Goal: Transaction & Acquisition: Obtain resource

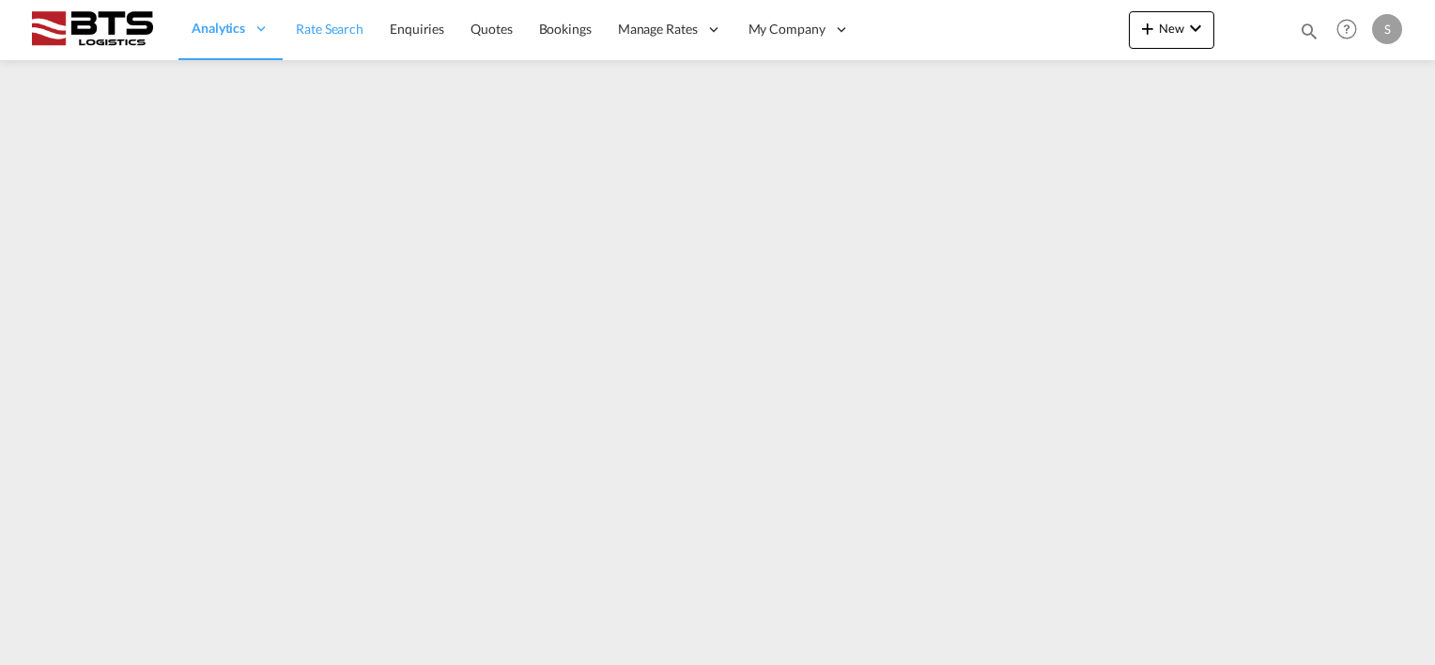
click at [328, 34] on span "Rate Search" at bounding box center [330, 29] width 68 height 16
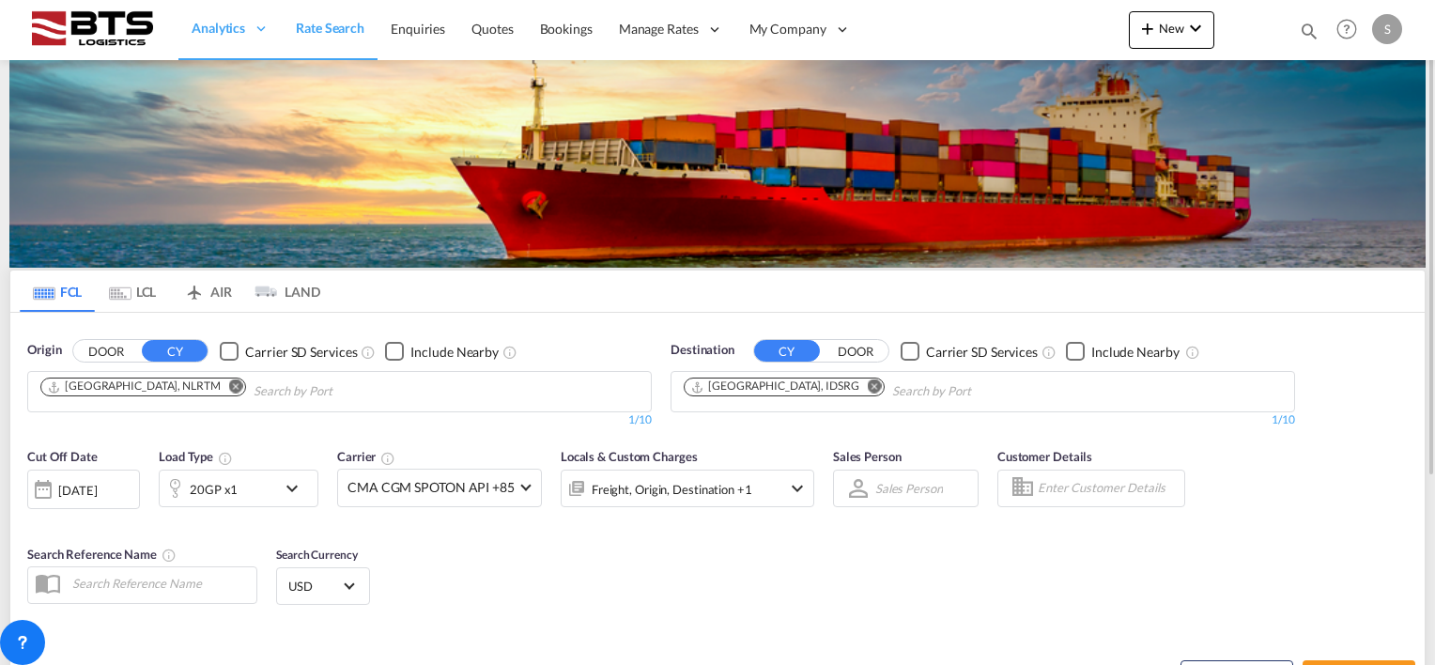
click at [868, 386] on md-icon "Remove" at bounding box center [875, 386] width 14 height 14
click at [795, 386] on input "Chips input." at bounding box center [773, 392] width 178 height 30
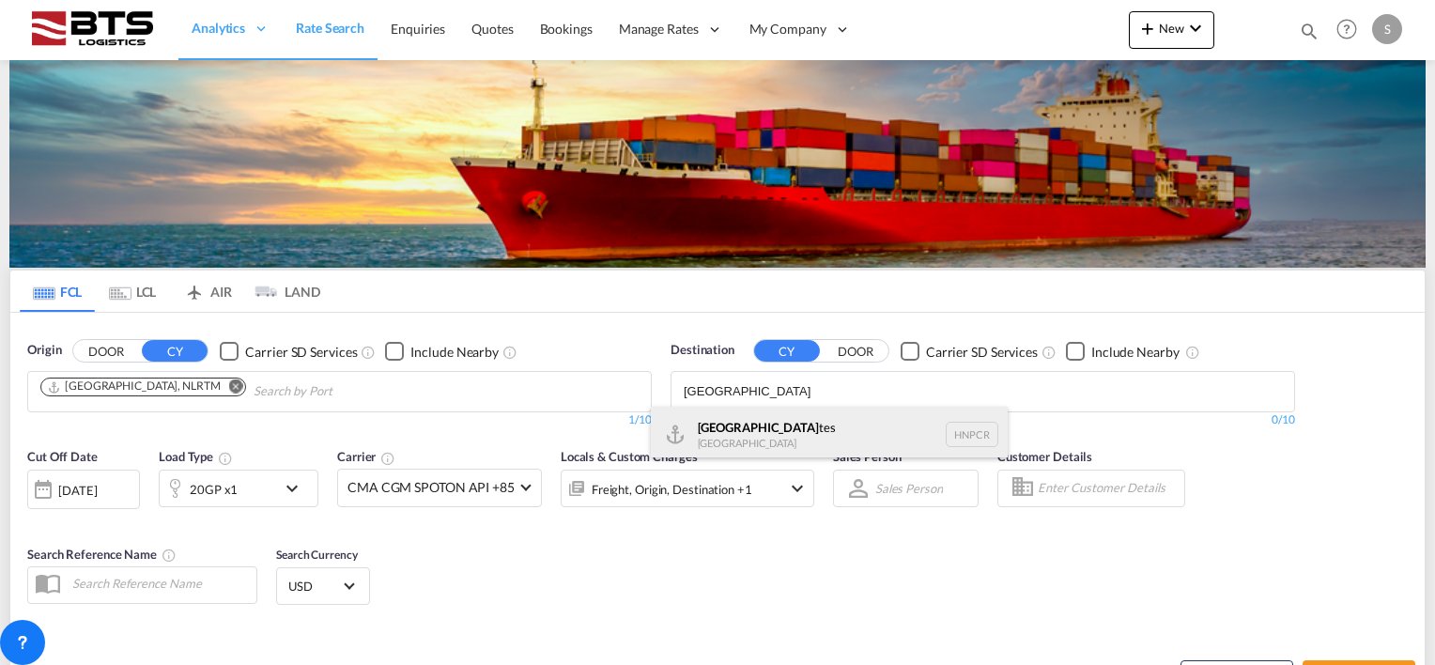
type input "[GEOGRAPHIC_DATA]"
click at [793, 432] on div "[GEOGRAPHIC_DATA] [GEOGRAPHIC_DATA] HNPCR" at bounding box center [829, 435] width 357 height 56
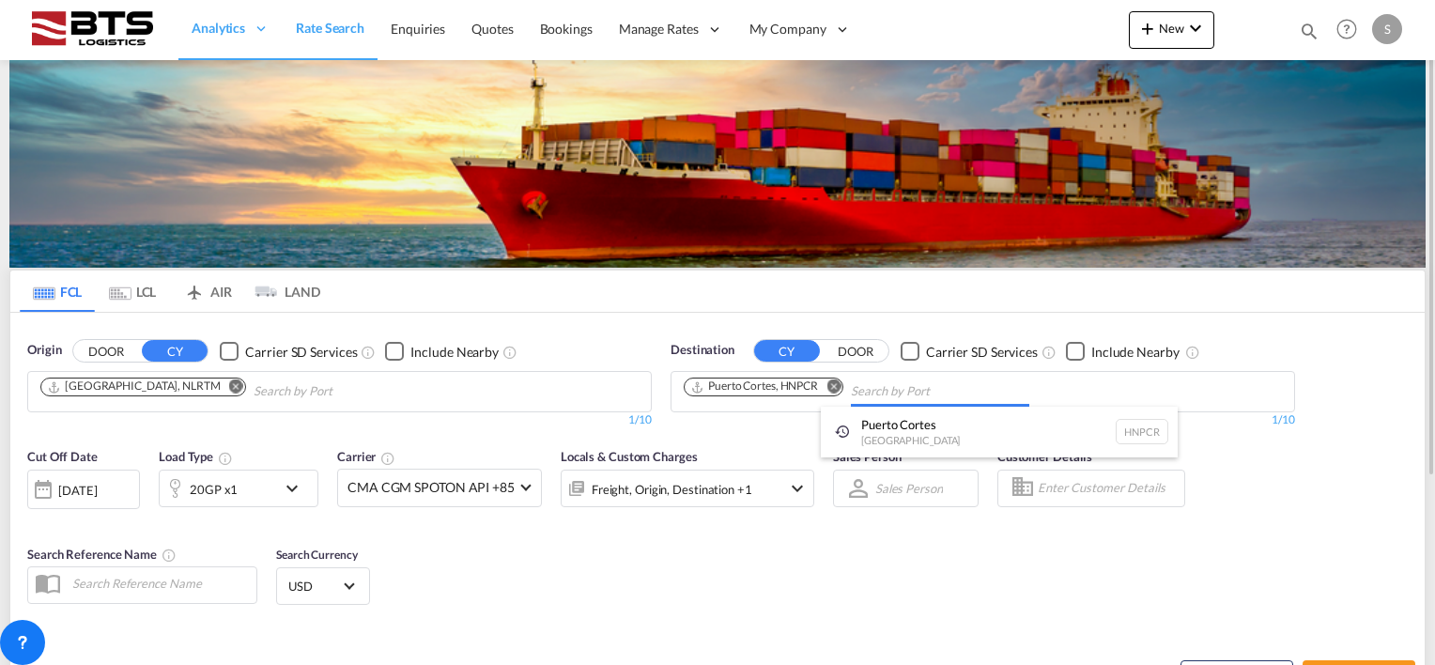
drag, startPoint x: 537, startPoint y: 576, endPoint x: 517, endPoint y: 569, distance: 20.8
click at [291, 486] on md-icon "icon-chevron-down" at bounding box center [297, 488] width 32 height 23
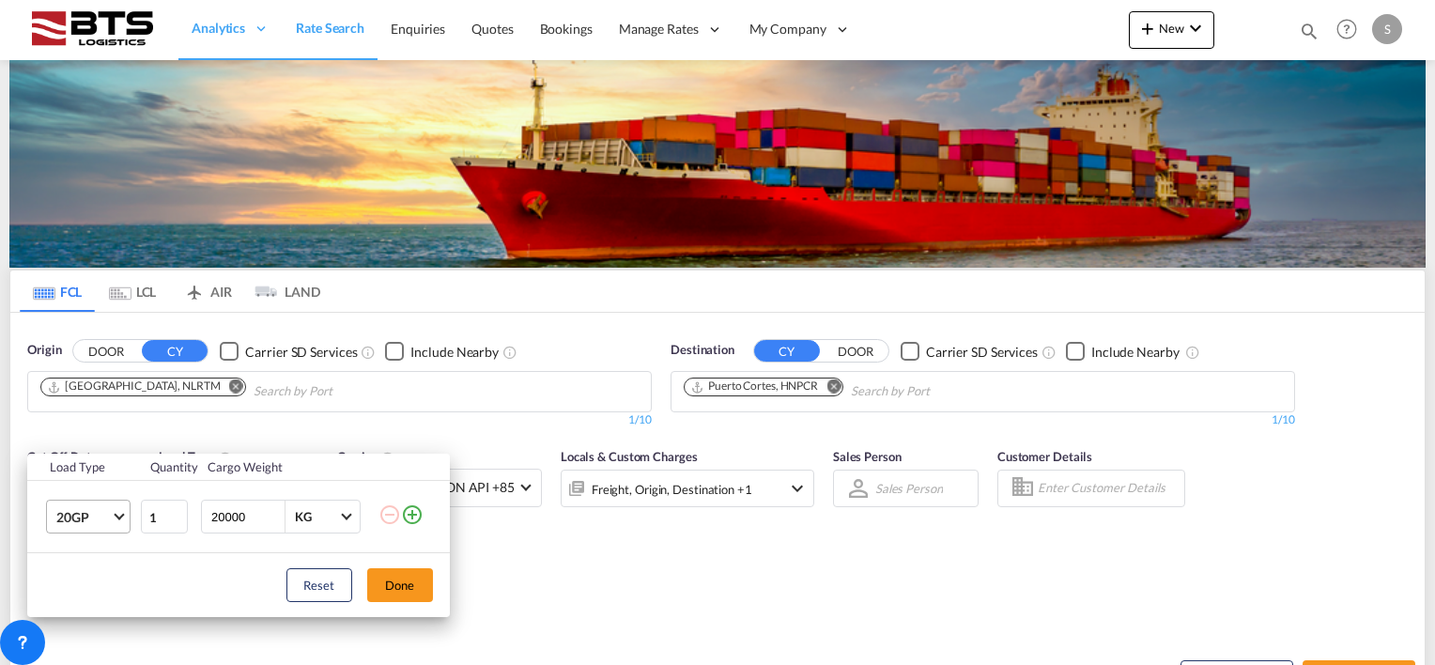
click at [119, 520] on md-select-value "20GP" at bounding box center [91, 517] width 75 height 32
click at [84, 528] on div "40HC" at bounding box center [72, 528] width 35 height 19
click at [409, 582] on button "Done" at bounding box center [400, 585] width 66 height 34
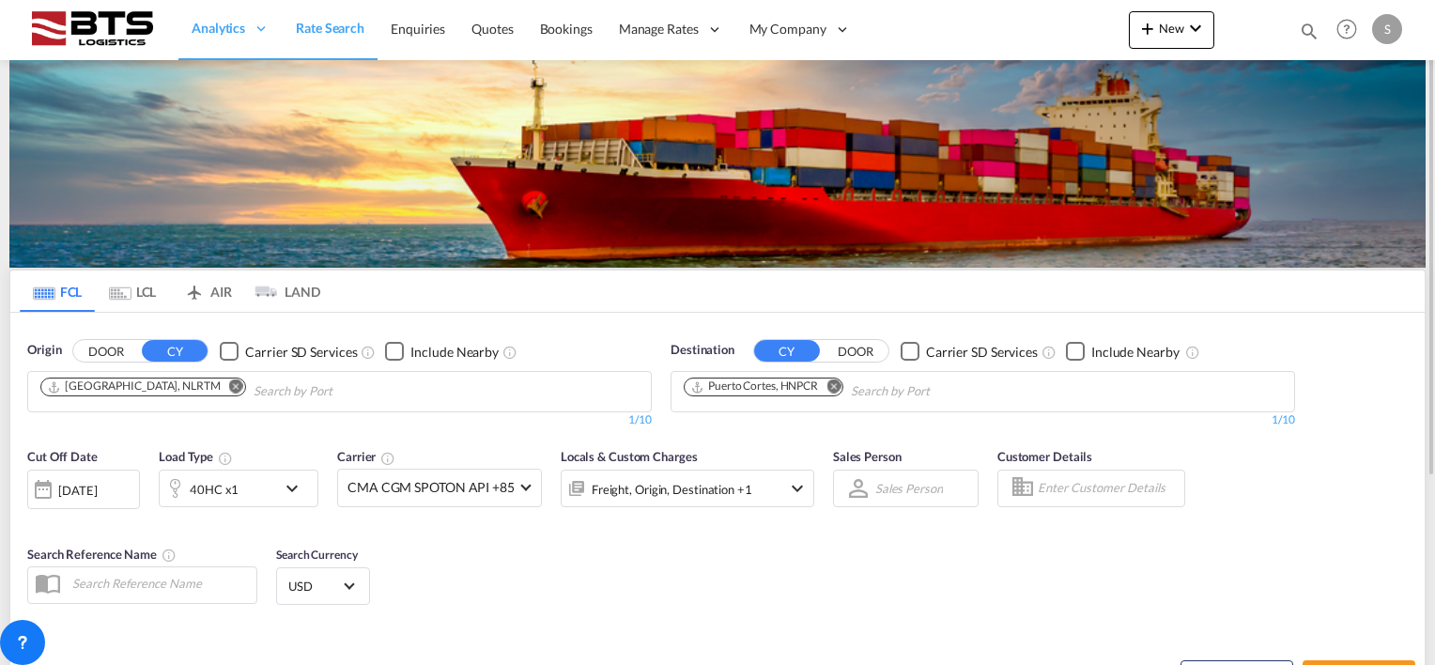
click at [75, 486] on div "[DATE]" at bounding box center [77, 490] width 39 height 17
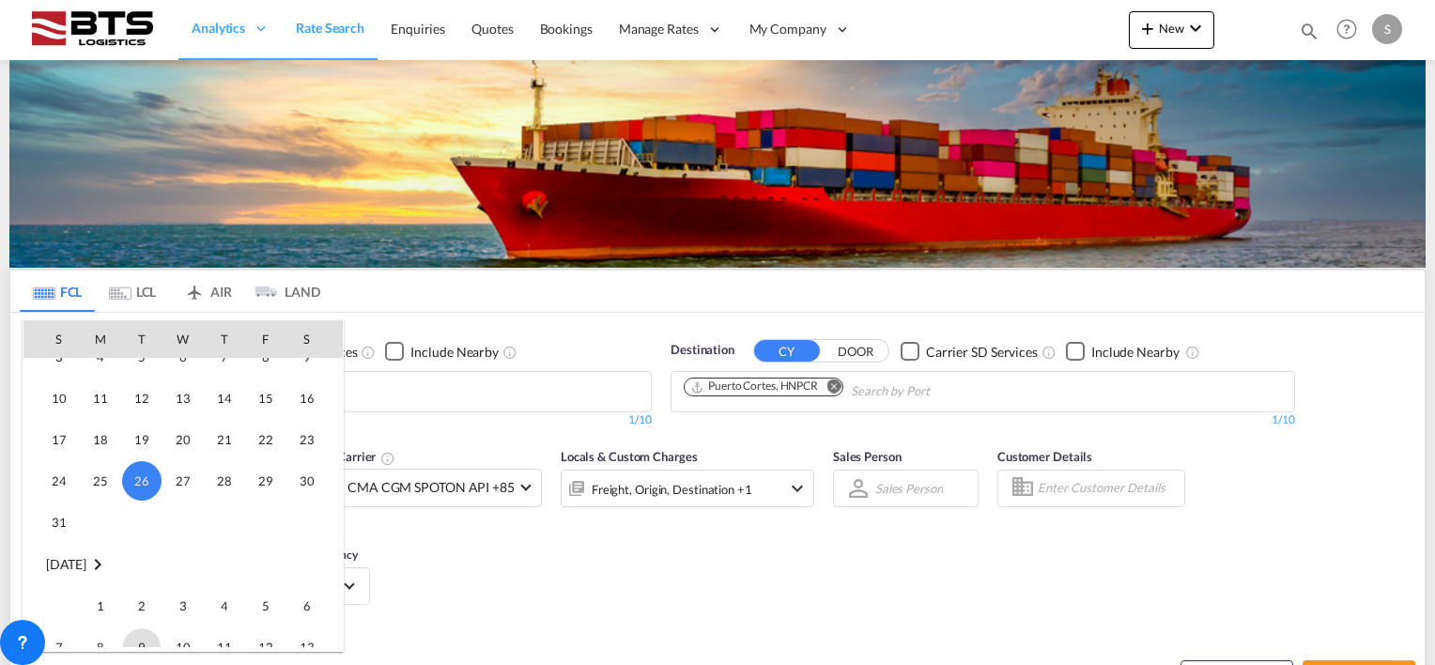
scroll to position [840, 0]
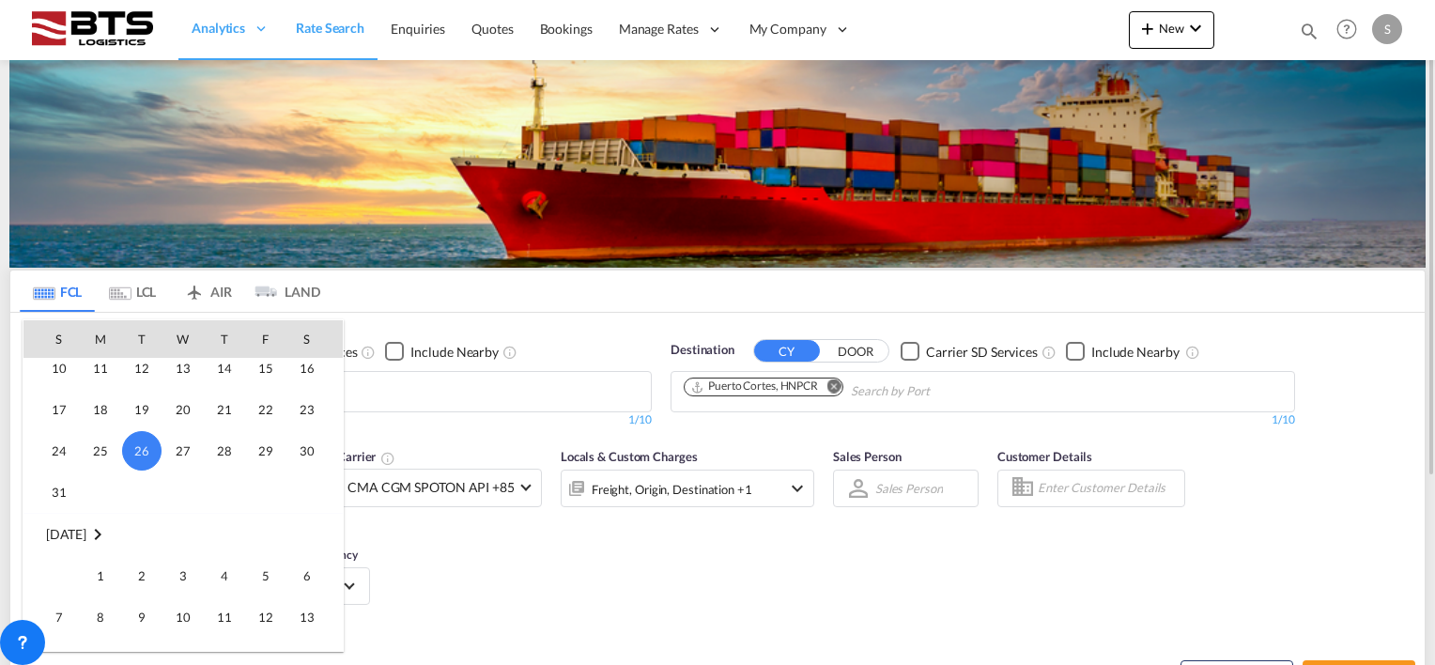
click at [100, 571] on span "1" at bounding box center [101, 576] width 38 height 38
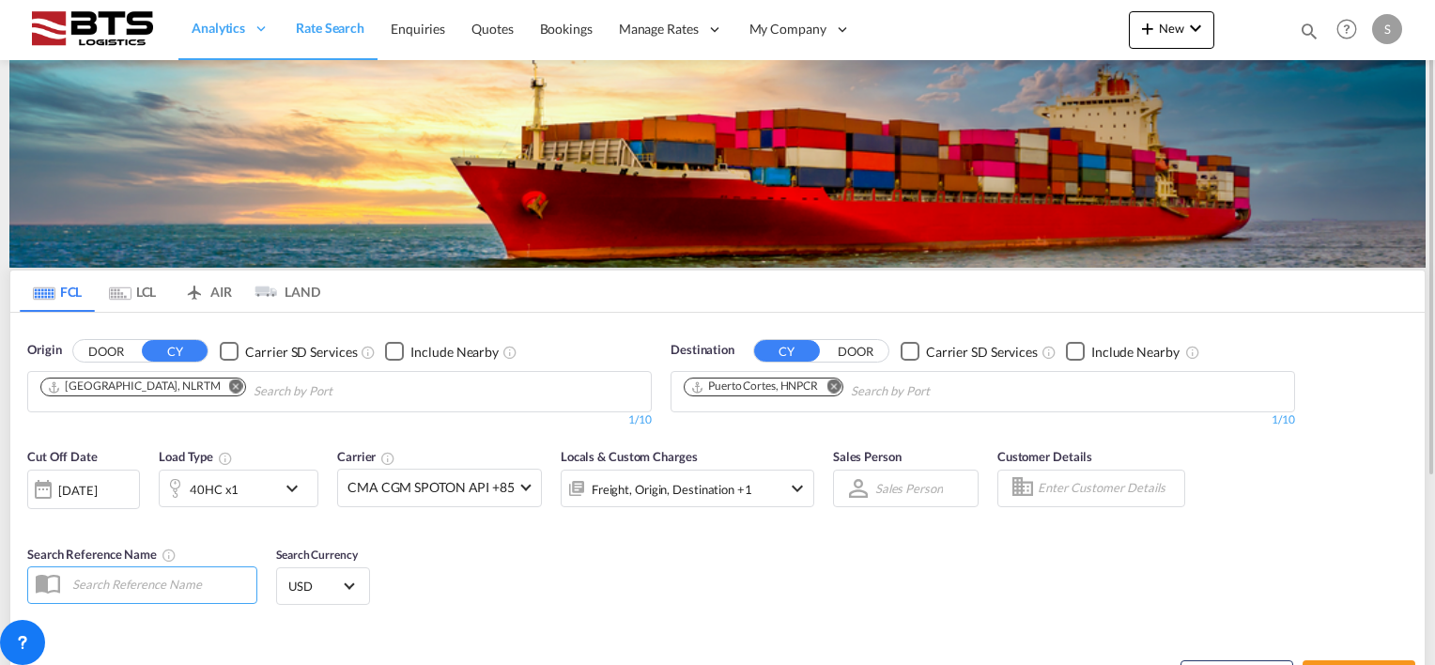
drag, startPoint x: 490, startPoint y: 536, endPoint x: 630, endPoint y: 544, distance: 140.1
click at [492, 535] on div "Cut Off Date [DATE] [DATE] Load Type 40HC x1 Carrier CMA CGM SPOTON API +85 Onl…" at bounding box center [717, 529] width 1414 height 183
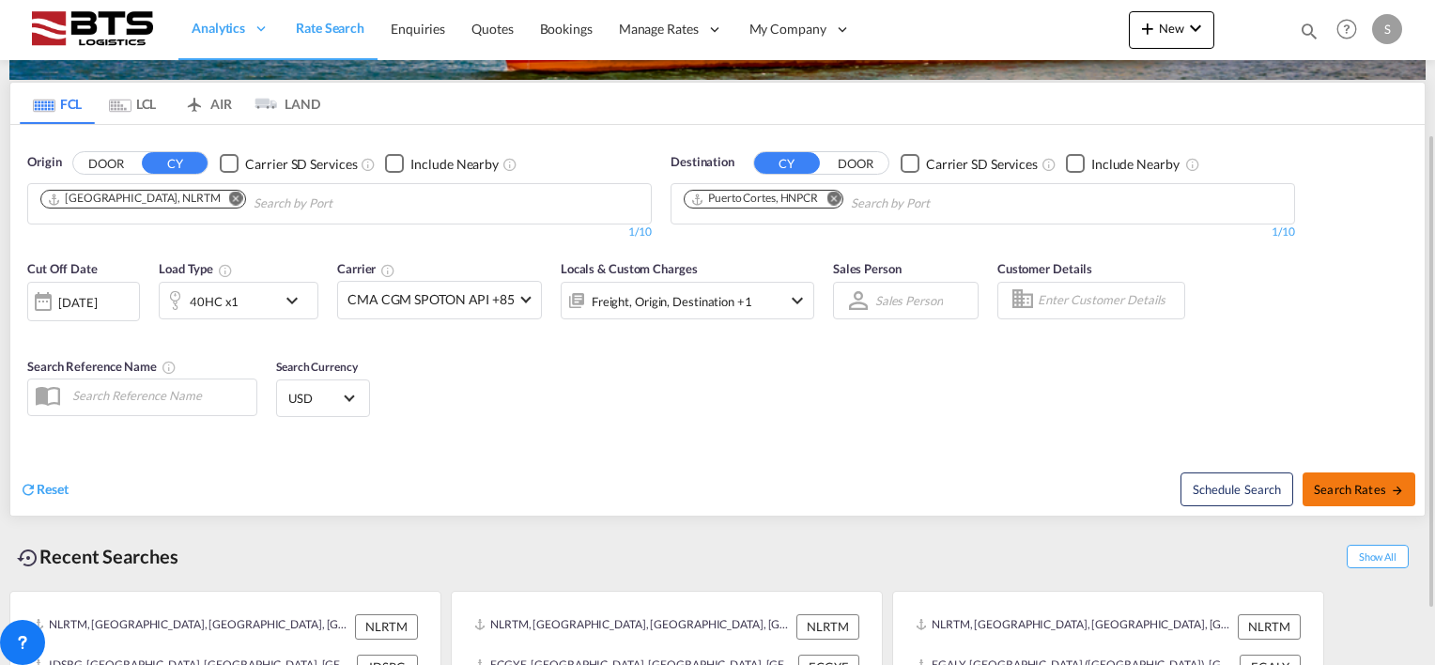
click at [1335, 484] on span "Search Rates" at bounding box center [1359, 489] width 90 height 15
type input "NLRTM to HNPCR / [DATE]"
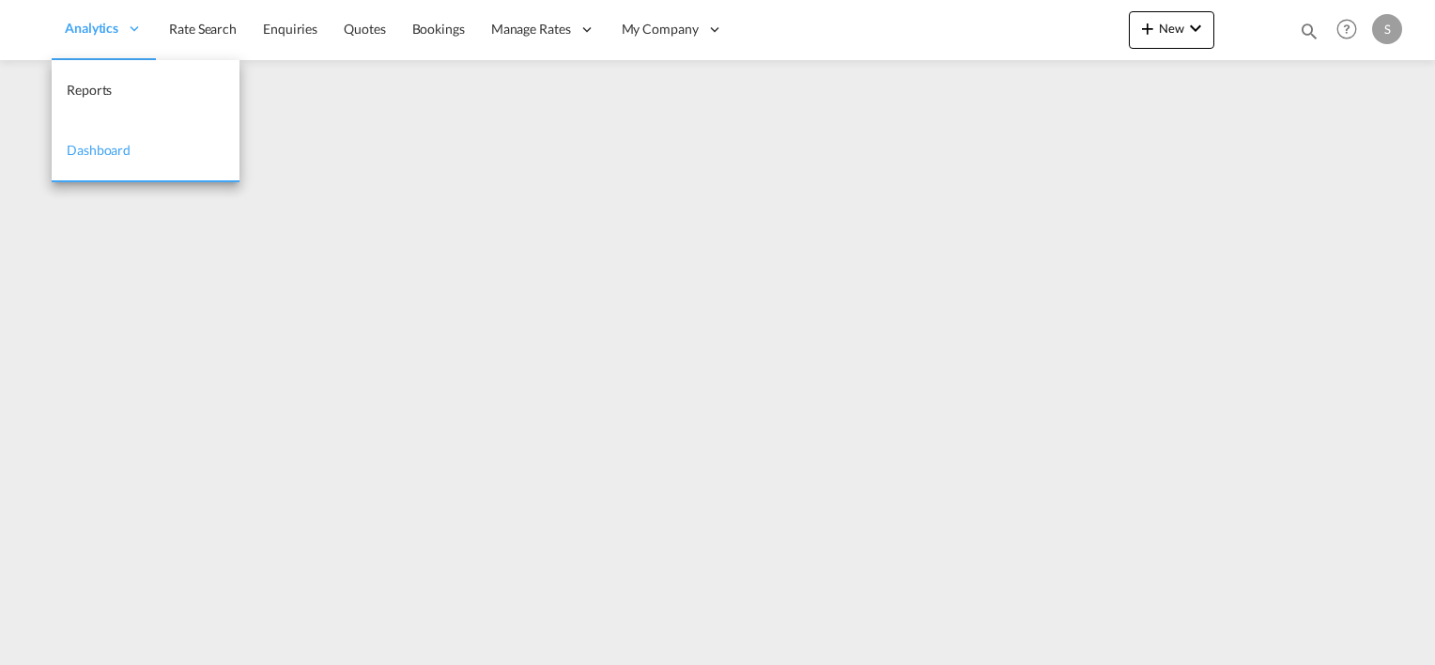
click at [220, 24] on ul "Analytics Reports Dashboard Rate Search Enquiries Quotes" at bounding box center [394, 29] width 685 height 61
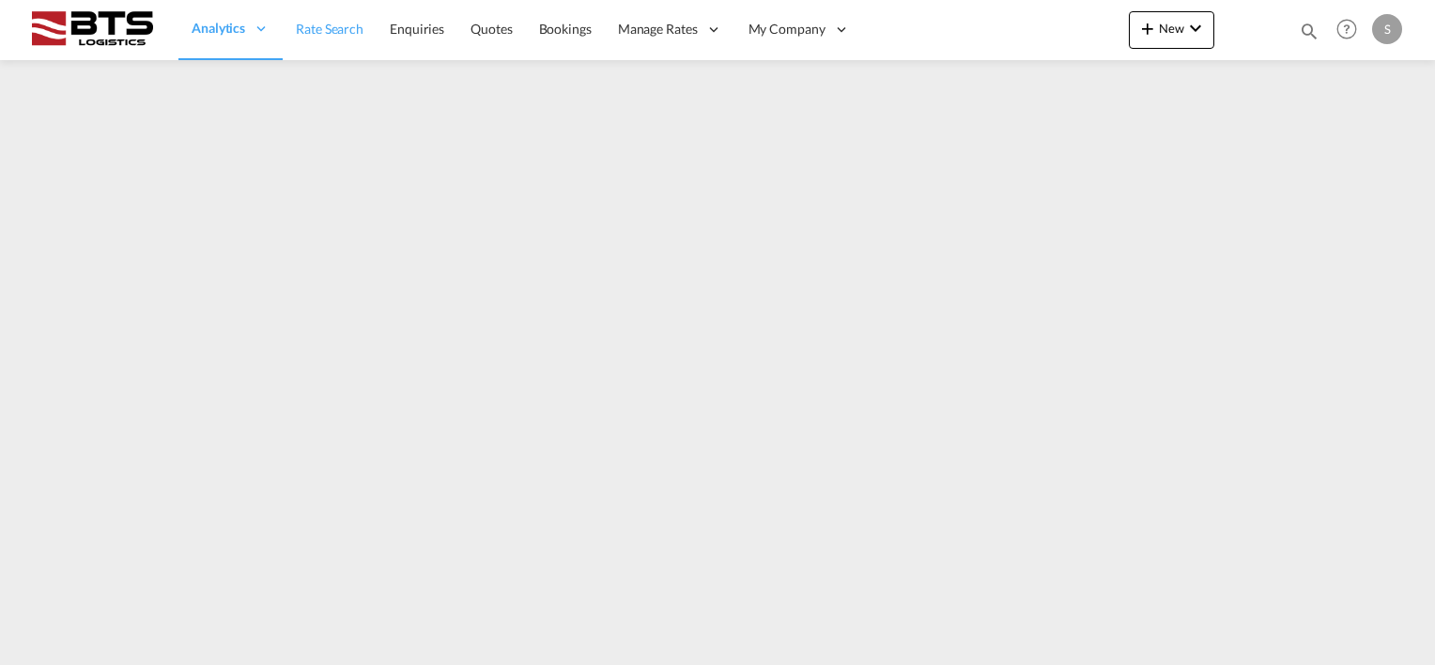
click at [305, 38] on link "Rate Search" at bounding box center [330, 29] width 94 height 61
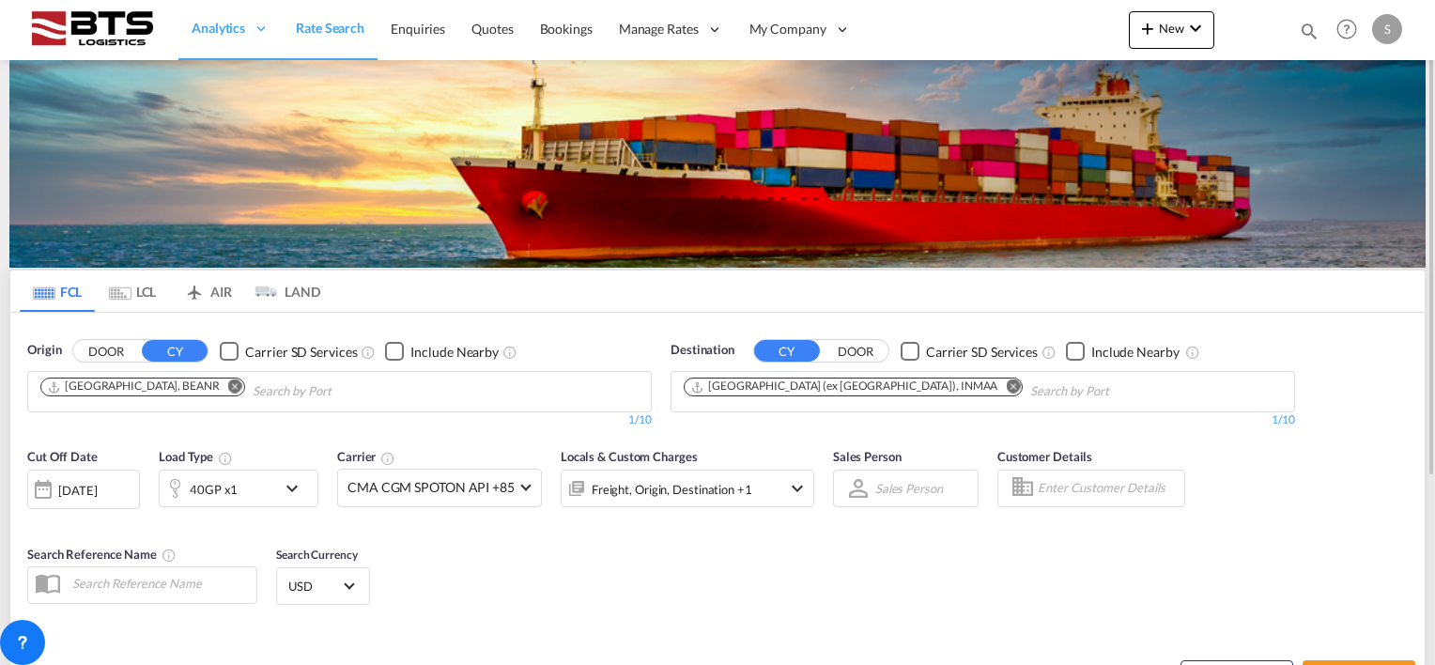
scroll to position [263, 0]
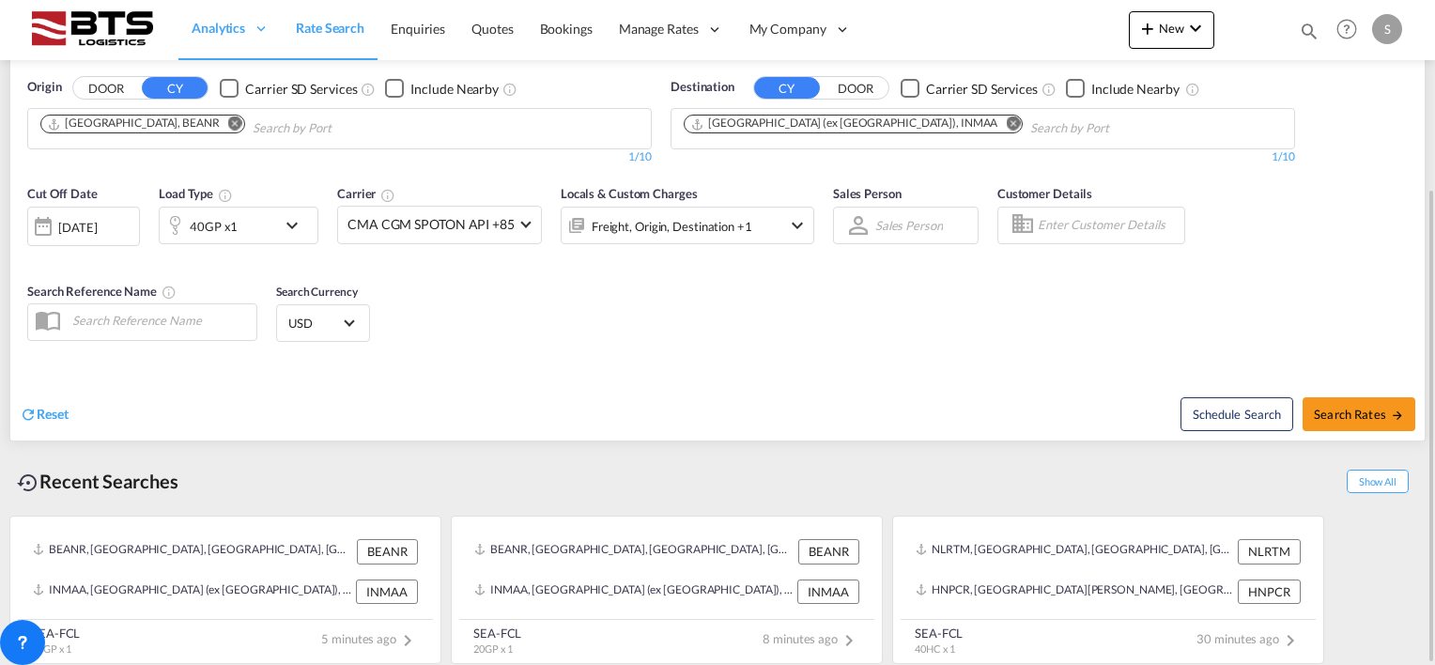
click at [228, 116] on md-icon "Remove" at bounding box center [235, 123] width 14 height 14
click at [144, 125] on body "Analytics Reports Dashboard Rate Search Enquiries Quotes Bookings" at bounding box center [717, 332] width 1435 height 665
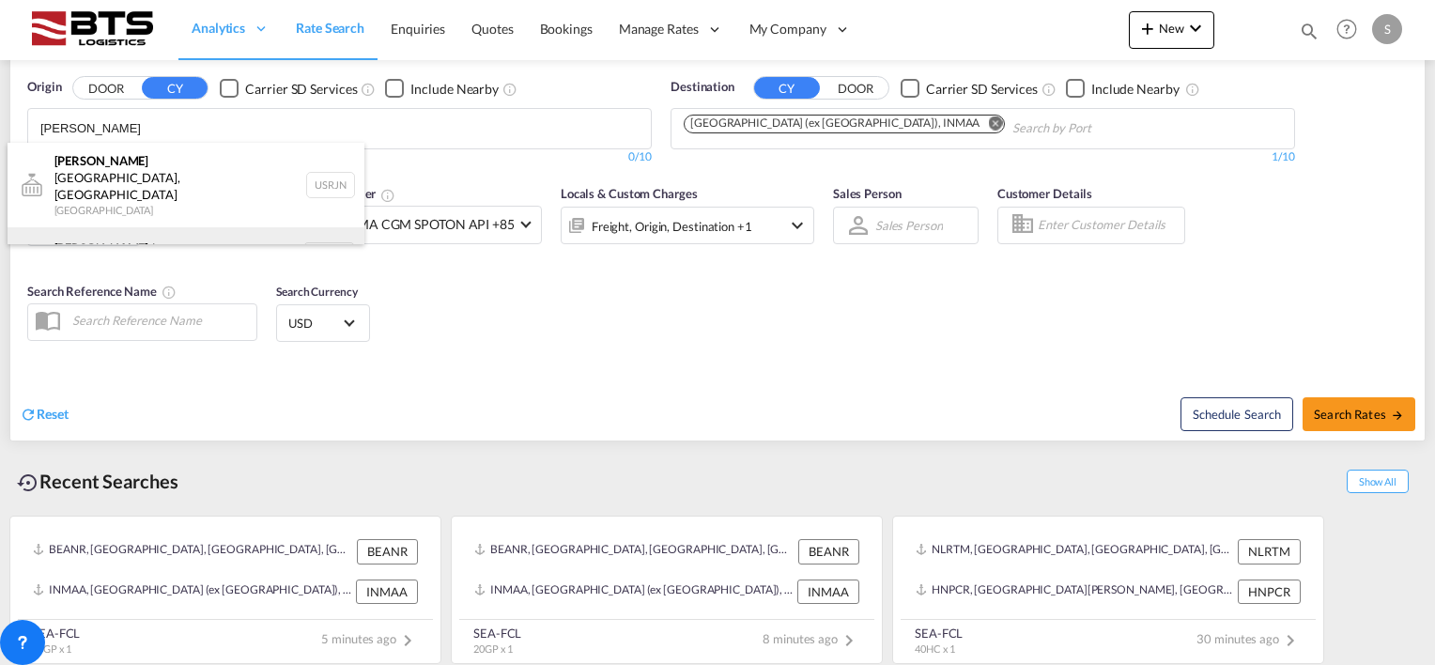
type input "rotter"
click at [98, 227] on div "Rotter dam Netherlands NLRTM" at bounding box center [186, 255] width 357 height 56
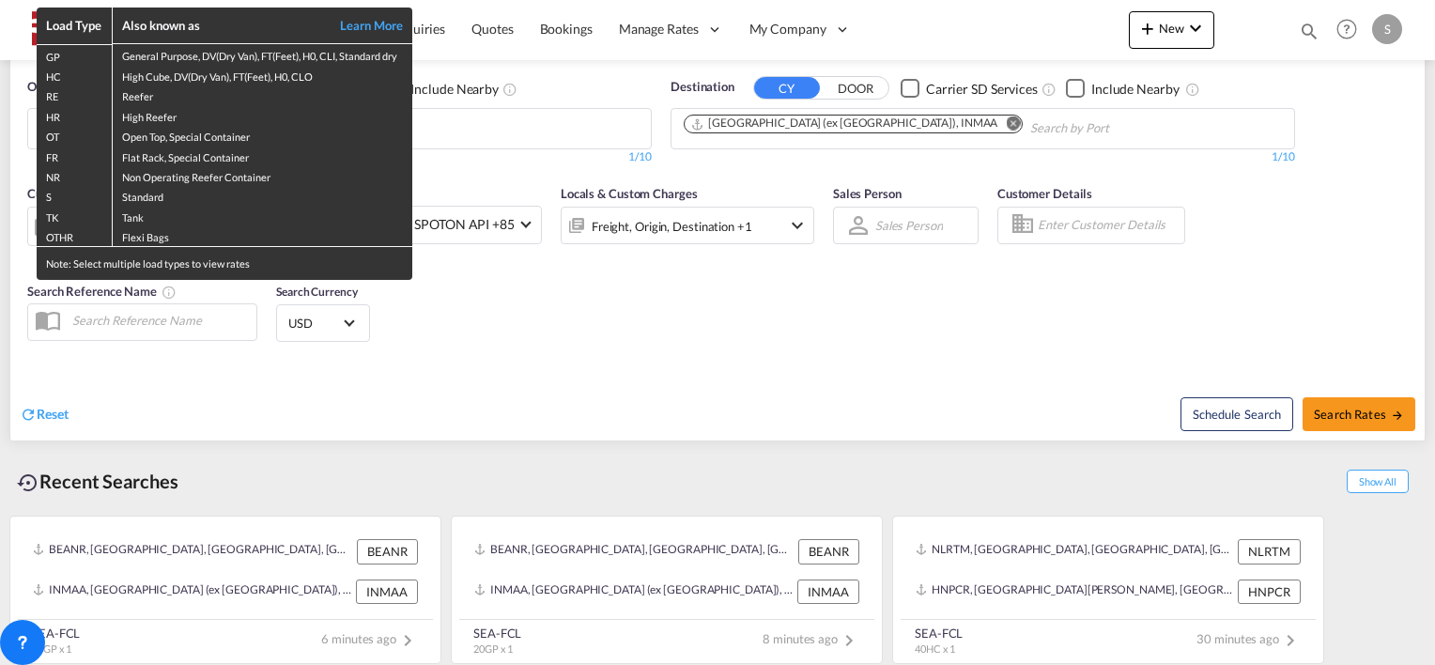
click at [864, 120] on div "Load Type Also known as Learn More GP General Purpose, DV(Dry Van), FT(Feet), H…" at bounding box center [717, 332] width 1435 height 665
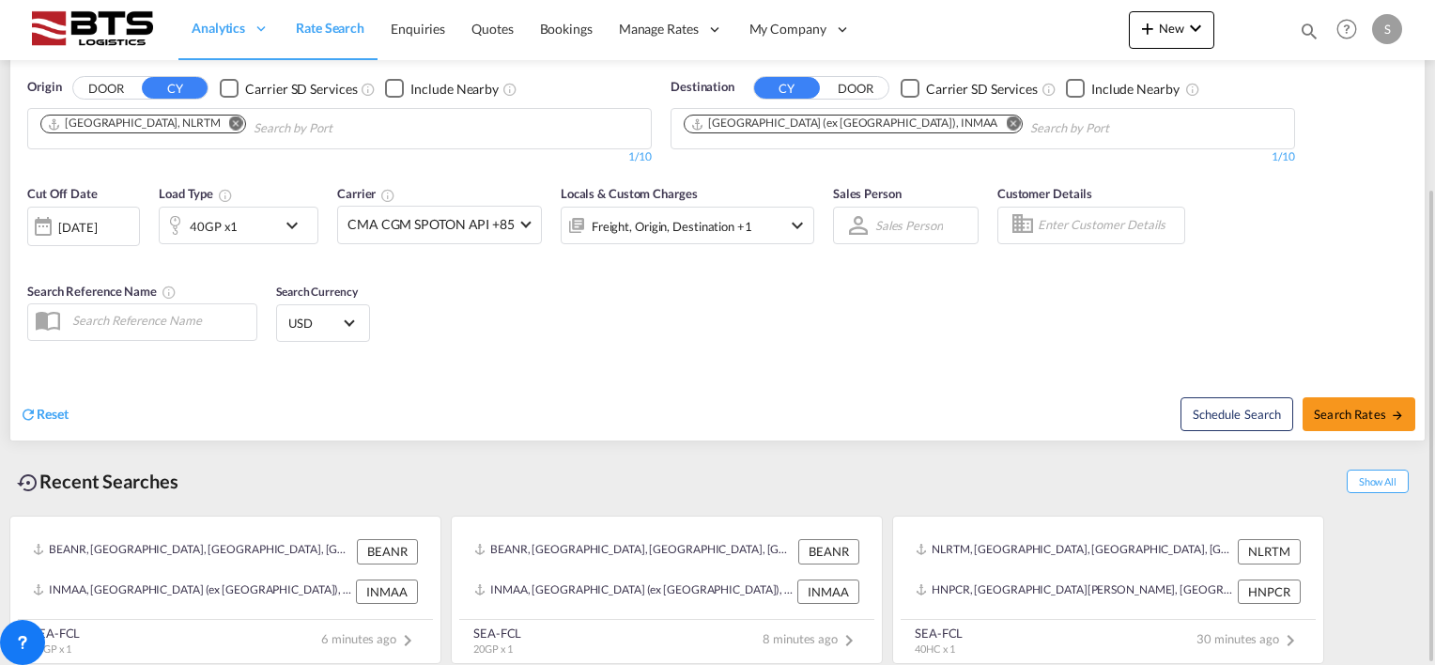
click at [1006, 120] on md-icon "Remove" at bounding box center [1013, 123] width 14 height 14
click at [734, 126] on body "Analytics Reports Dashboard Rate Search Enquiries Quotes Bookings" at bounding box center [717, 332] width 1435 height 665
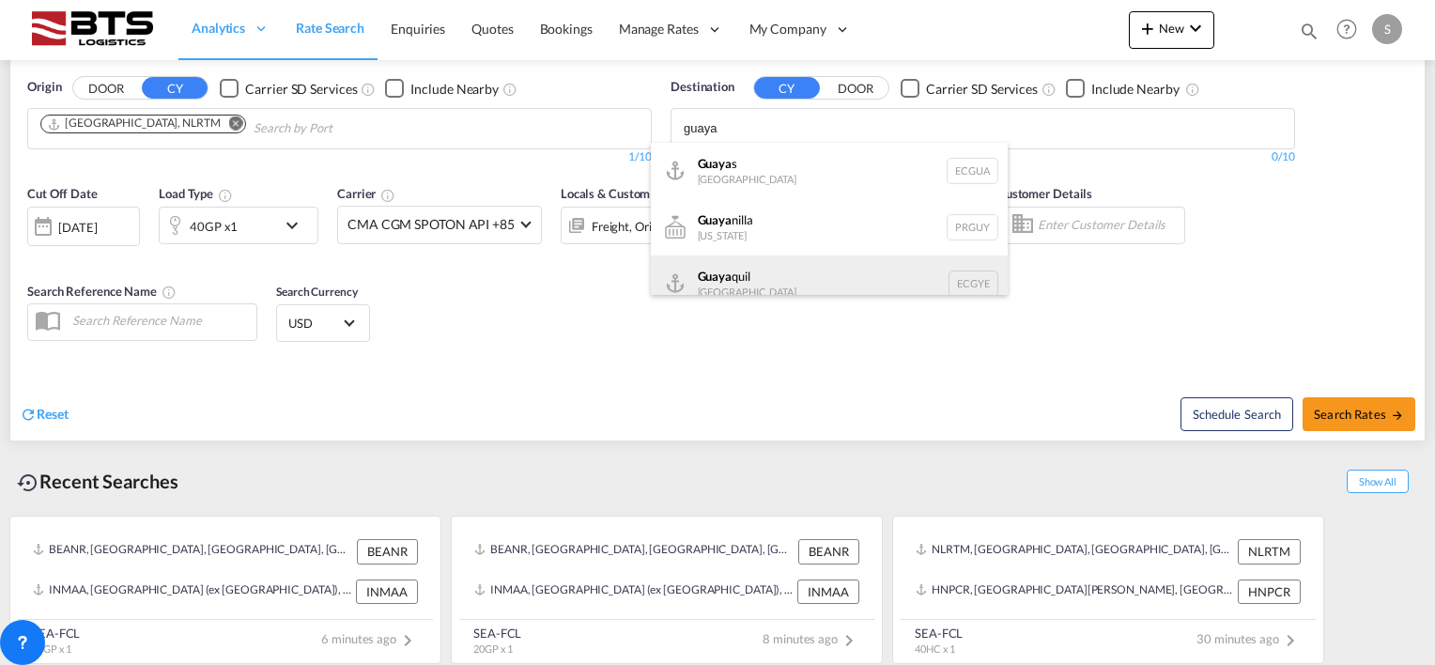
type input "guaya"
click at [738, 268] on div "Guaya quil Ecuador ECGYE" at bounding box center [829, 283] width 357 height 56
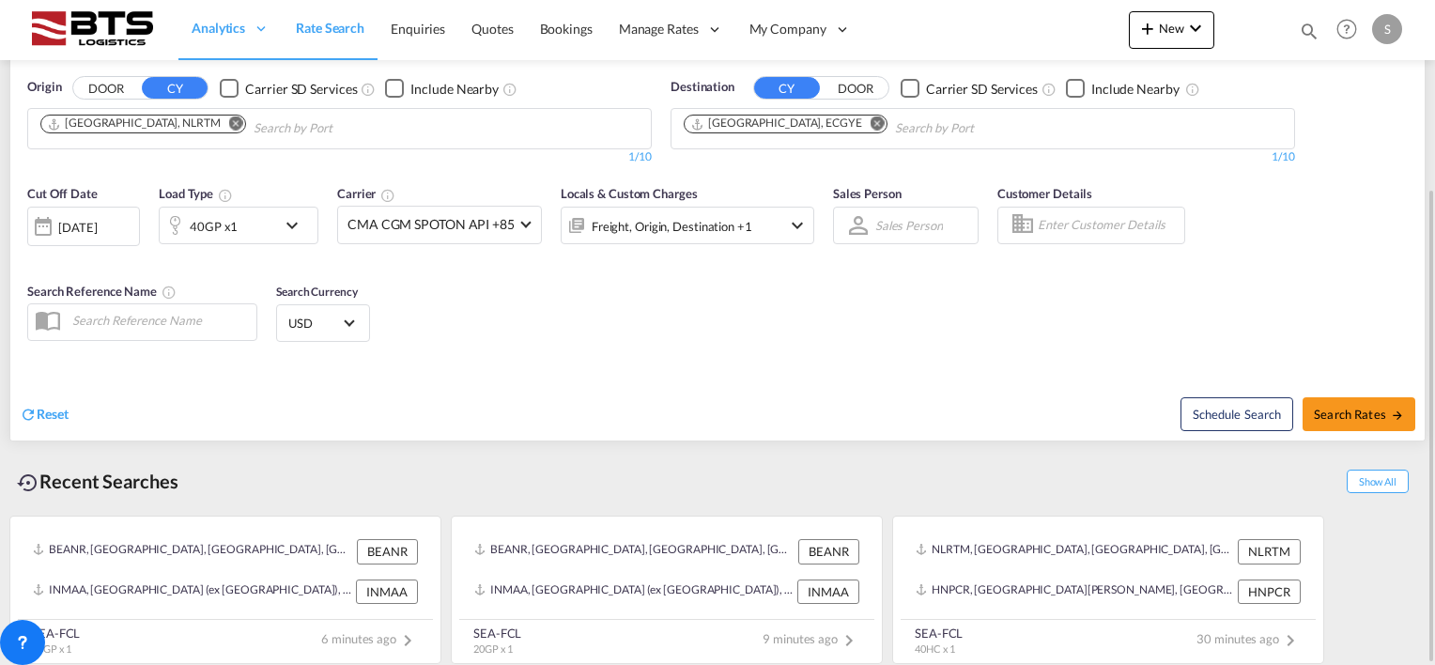
click at [97, 219] on div "[DATE]" at bounding box center [77, 227] width 39 height 17
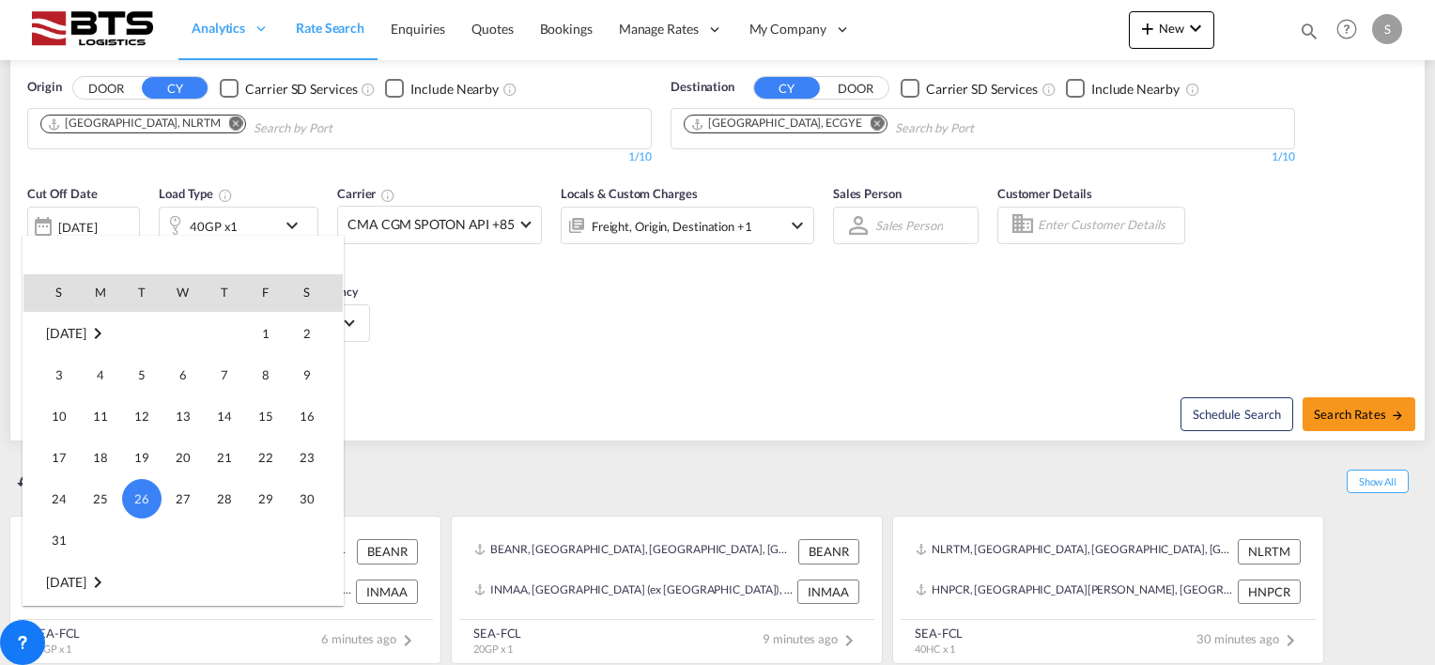
scroll to position [934, 0]
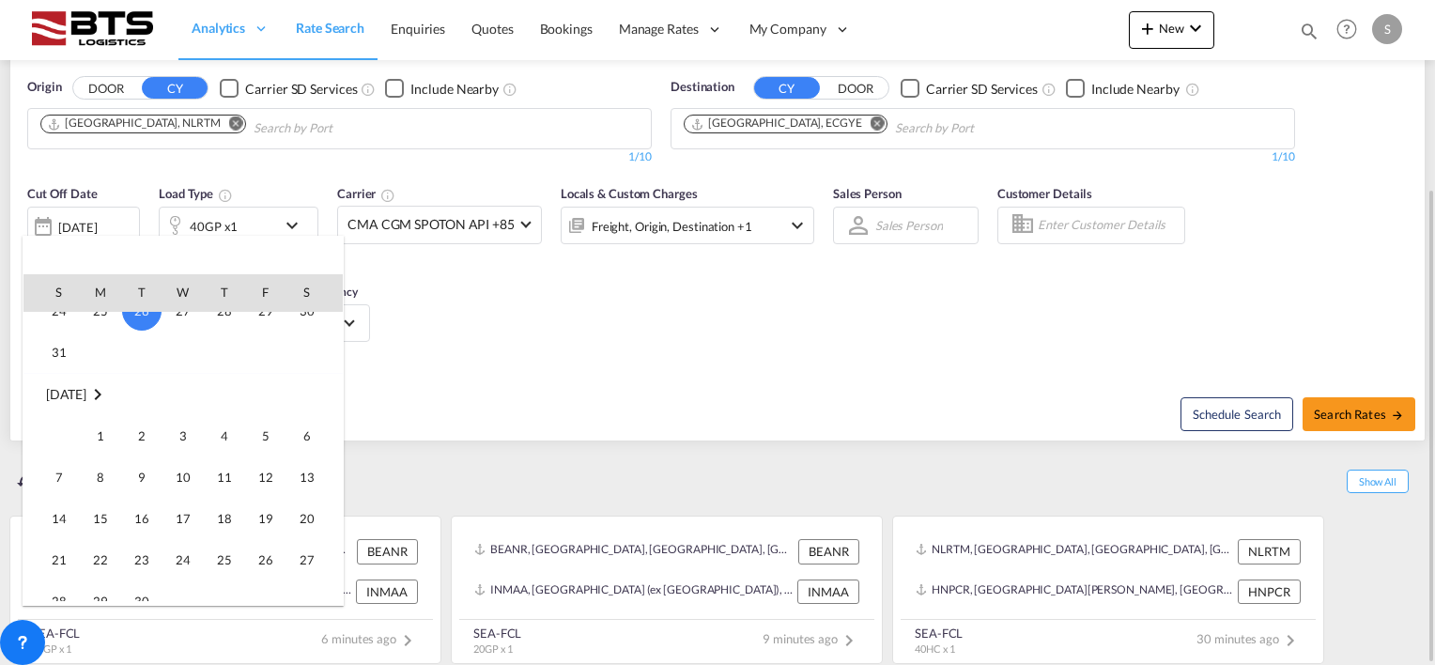
drag, startPoint x: 101, startPoint y: 435, endPoint x: 332, endPoint y: 408, distance: 232.6
click at [101, 434] on span "1" at bounding box center [101, 436] width 38 height 38
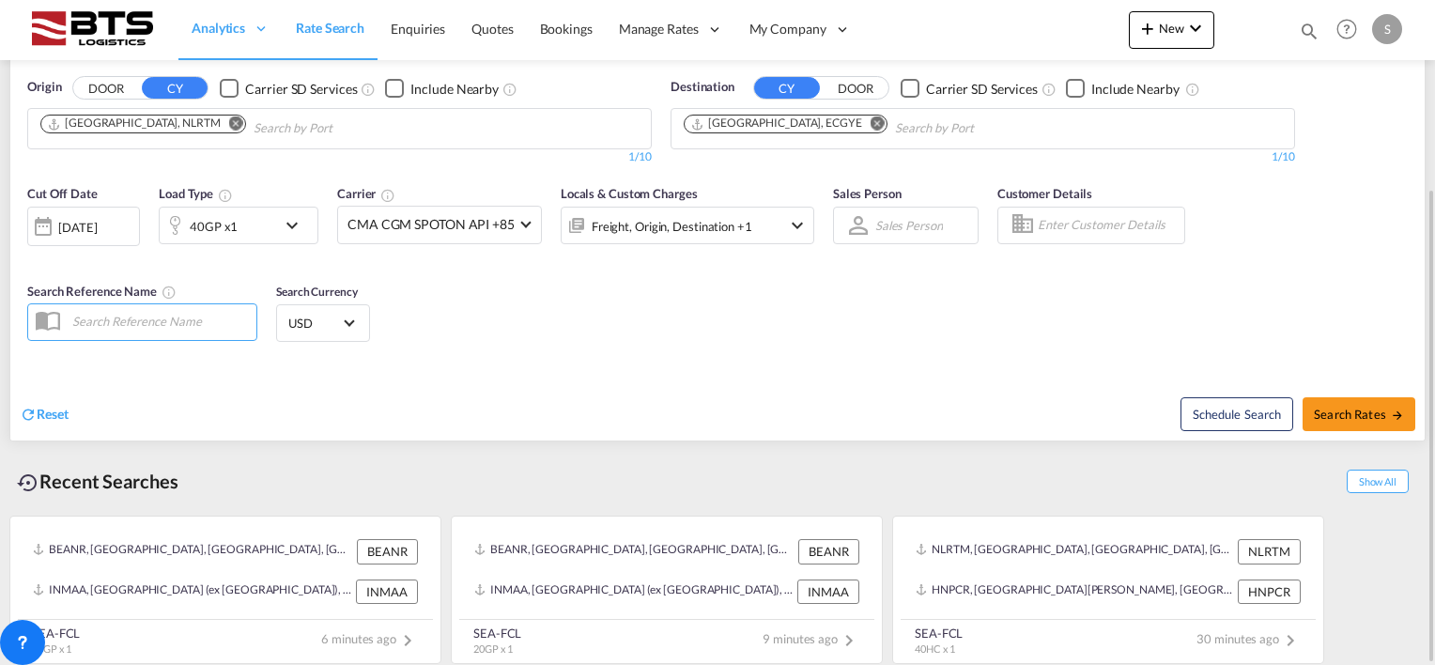
click at [578, 338] on div "Cut Off Date 01 Sep 2025 01/09/2025 Load Type 40GP x1 Carrier CMA CGM SPOTON AP…" at bounding box center [717, 266] width 1414 height 183
click at [293, 214] on md-icon "icon-chevron-down" at bounding box center [297, 225] width 32 height 23
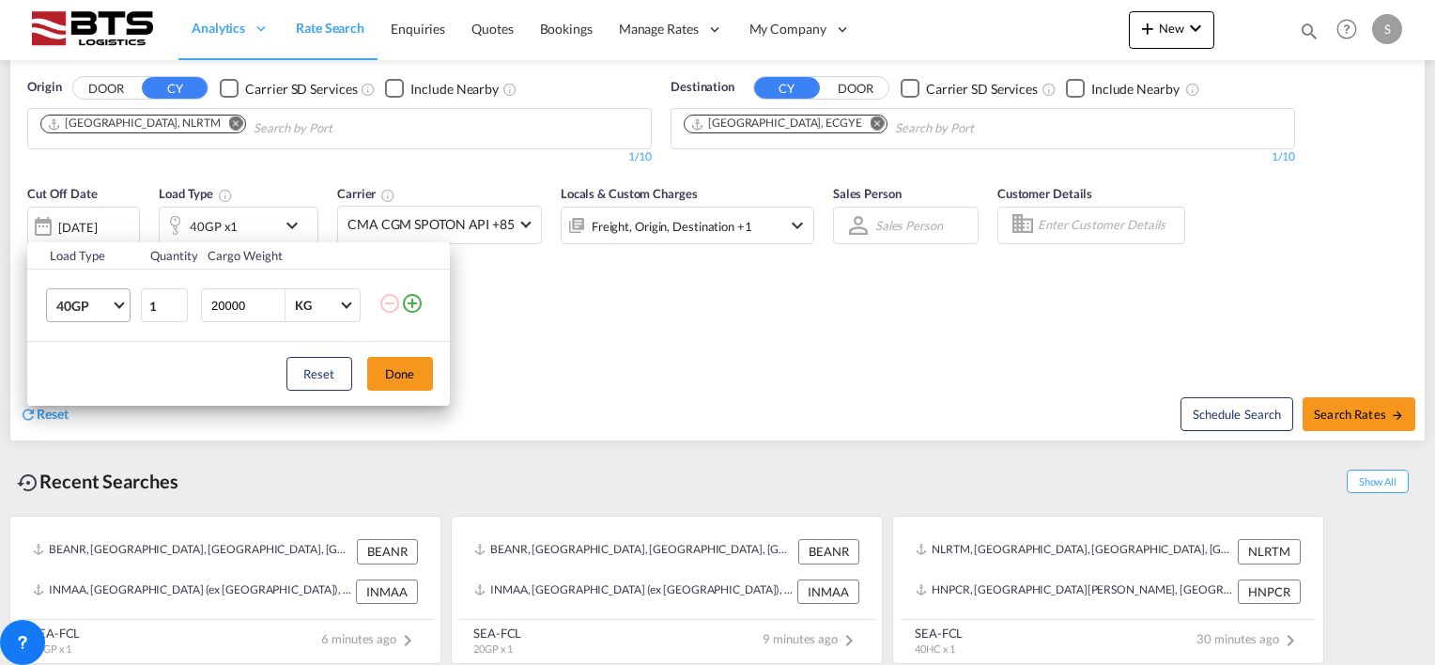
click at [116, 301] on span "Choose: \a40GP" at bounding box center [119, 304] width 10 height 10
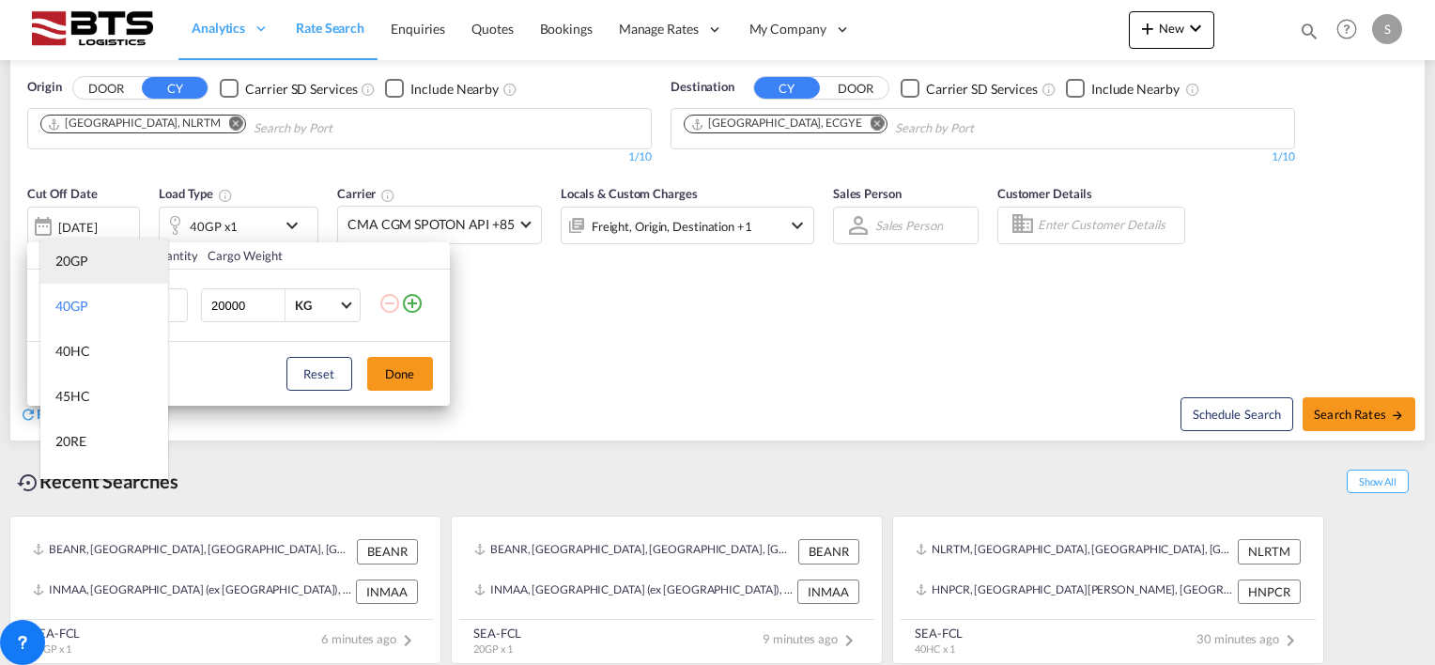
click at [86, 264] on div "20GP" at bounding box center [71, 261] width 33 height 19
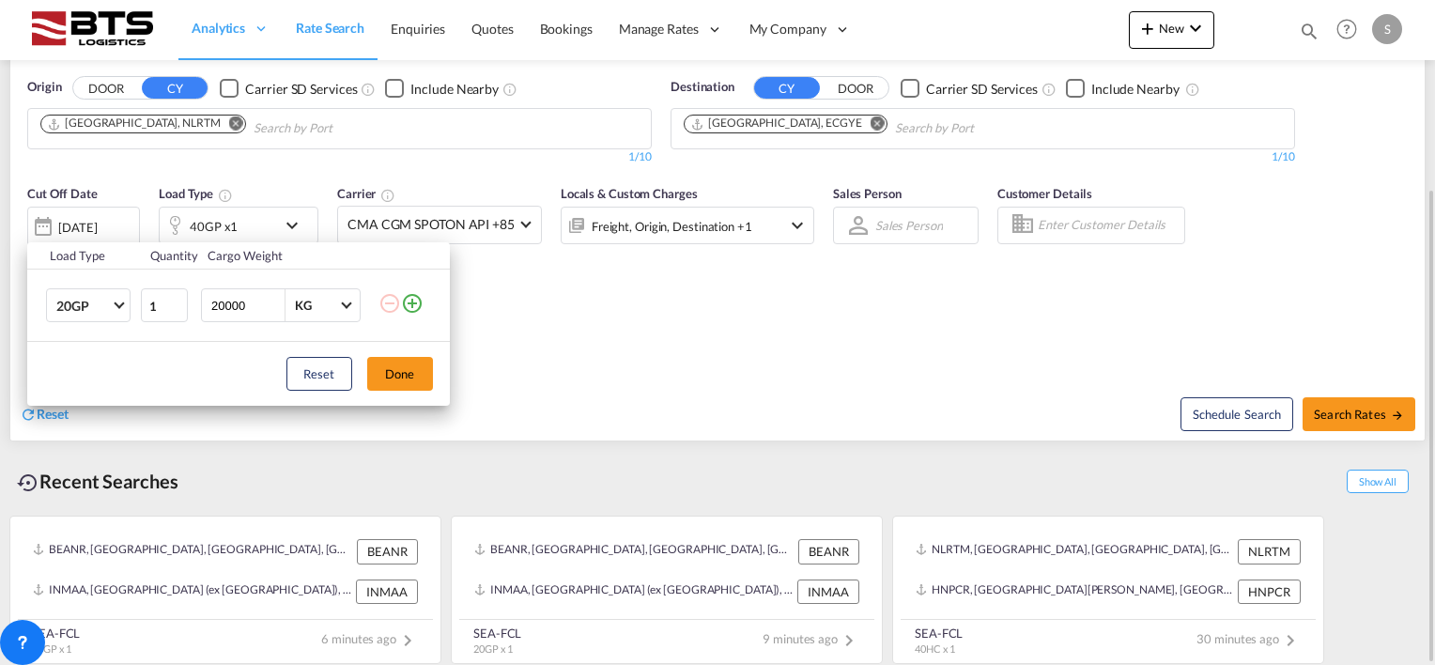
drag, startPoint x: 400, startPoint y: 369, endPoint x: 408, endPoint y: 362, distance: 10.0
click at [402, 368] on button "Done" at bounding box center [400, 374] width 66 height 34
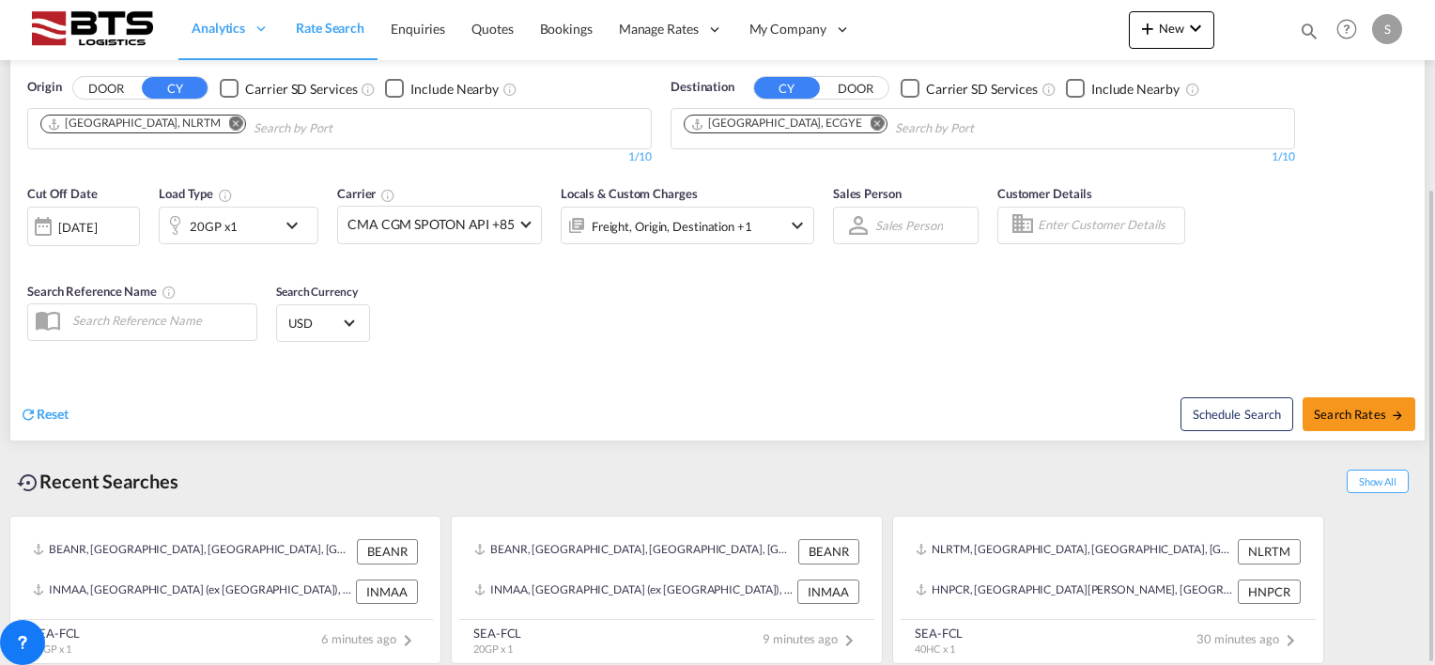
drag, startPoint x: 548, startPoint y: 292, endPoint x: 580, endPoint y: 288, distance: 32.1
click at [550, 289] on div "Cut Off Date 01 Sep 2025 01/09/2025 Load Type 20GP x1 Carrier CMA CGM SPOTON AP…" at bounding box center [717, 266] width 1414 height 183
click at [1331, 407] on span "Search Rates" at bounding box center [1359, 414] width 90 height 15
type input "NLRTM to ECGYE / 1 Sep 2025"
